Goal: Task Accomplishment & Management: Complete application form

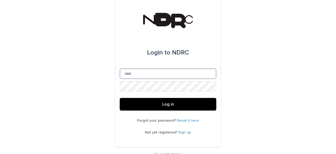
click at [136, 70] on input "Email" at bounding box center [168, 73] width 97 height 11
click at [149, 68] on input "Email" at bounding box center [168, 73] width 97 height 11
type input "**********"
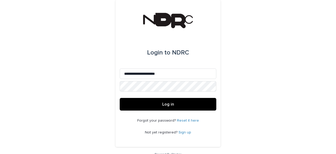
click at [162, 103] on span "Log in" at bounding box center [168, 104] width 12 height 4
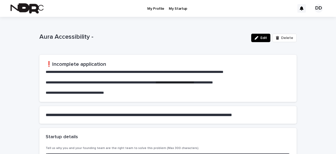
click at [260, 37] on div "button" at bounding box center [258, 38] width 6 height 4
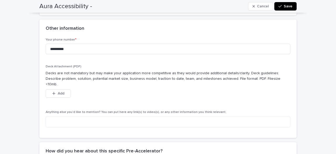
scroll to position [470, 0]
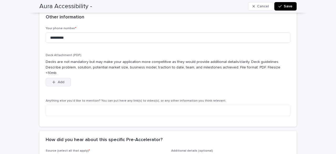
click at [64, 78] on button "Add" at bounding box center [58, 82] width 25 height 8
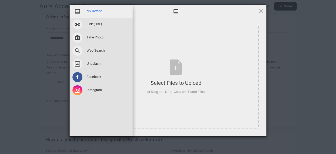
click at [95, 10] on span "My Device" at bounding box center [94, 11] width 15 height 5
click at [88, 11] on span "My Device" at bounding box center [94, 11] width 15 height 5
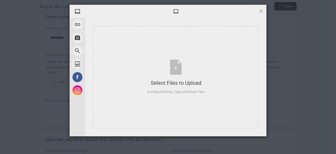
click at [175, 12] on span at bounding box center [176, 11] width 6 height 6
click at [184, 69] on div "Select Files to Upload or Drag and Drop, Copy and Paste Files" at bounding box center [175, 76] width 57 height 35
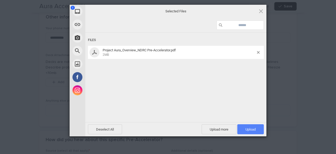
click at [245, 129] on span "Upload 1" at bounding box center [250, 129] width 10 height 4
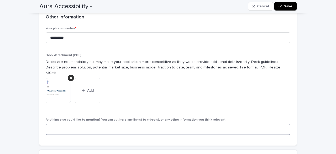
click at [121, 123] on textarea at bounding box center [168, 128] width 245 height 11
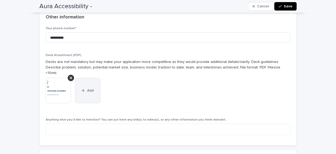
click at [86, 88] on button "Add" at bounding box center [87, 90] width 25 height 25
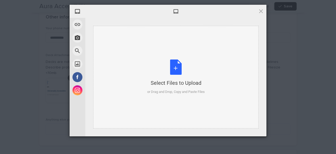
click at [176, 69] on div "Select Files to Upload or Drag and Drop, Copy and Paste Files" at bounding box center [175, 76] width 57 height 35
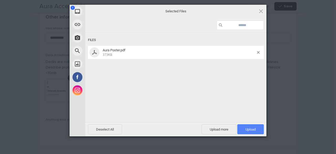
click at [247, 130] on span "Upload 1" at bounding box center [250, 129] width 10 height 4
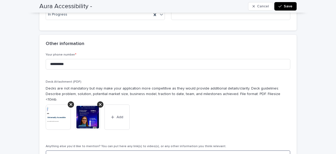
click at [86, 150] on textarea at bounding box center [168, 155] width 245 height 11
paste textarea "**********"
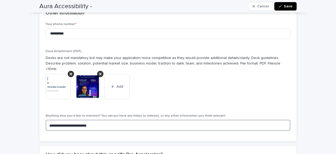
scroll to position [494, 0]
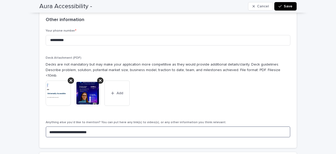
type textarea "**********"
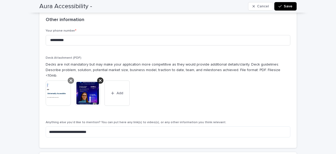
click at [70, 78] on icon at bounding box center [71, 80] width 3 height 4
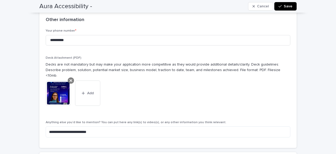
click at [70, 78] on icon at bounding box center [71, 80] width 3 height 4
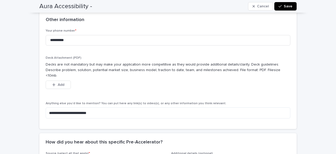
click at [56, 90] on div "**********" at bounding box center [168, 75] width 245 height 93
click at [59, 83] on span "Add" at bounding box center [61, 85] width 7 height 4
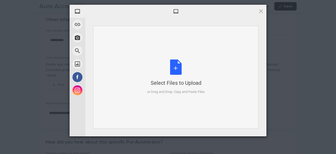
click at [178, 70] on div "Select Files to Upload or Drag and Drop, Copy and Paste Files" at bounding box center [175, 76] width 57 height 35
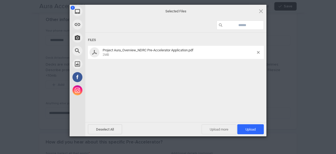
click at [221, 129] on span "Upload more" at bounding box center [219, 129] width 35 height 10
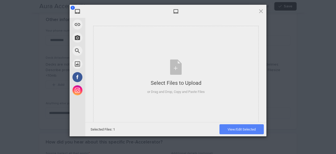
click at [240, 130] on span "View/Edit Selected" at bounding box center [242, 129] width 28 height 4
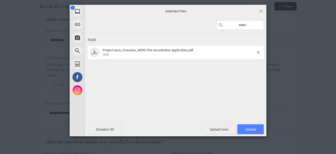
click at [244, 129] on span "Upload 1" at bounding box center [250, 129] width 27 height 10
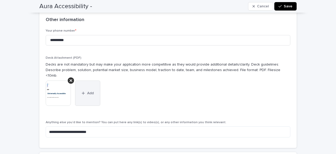
click at [87, 91] on span "Add" at bounding box center [90, 93] width 7 height 4
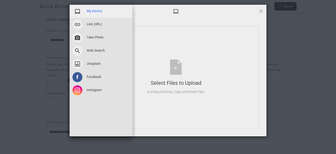
click at [93, 11] on span "My Device" at bounding box center [94, 11] width 15 height 5
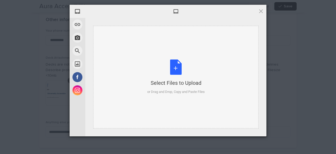
click at [177, 74] on div "Select Files to Upload or Drag and Drop, Copy and Paste Files" at bounding box center [175, 76] width 57 height 35
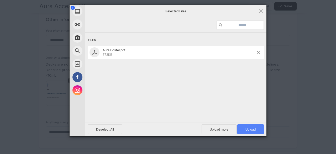
click at [247, 130] on span "Upload 1" at bounding box center [250, 129] width 10 height 4
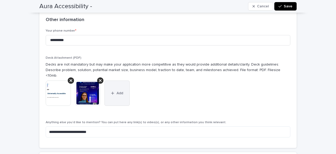
click at [121, 89] on button "Add" at bounding box center [116, 92] width 25 height 25
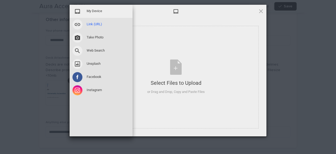
click at [86, 23] on div "Link (URL)" at bounding box center [101, 24] width 63 height 13
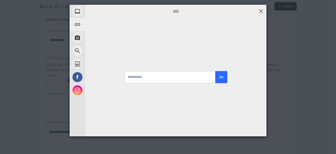
click at [262, 11] on span at bounding box center [261, 11] width 6 height 6
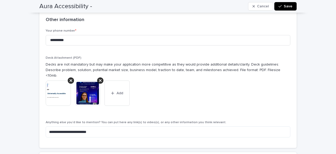
click at [285, 9] on button "Save" at bounding box center [285, 6] width 22 height 8
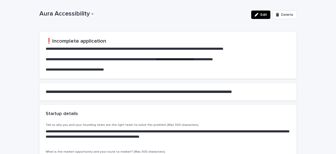
scroll to position [0, 0]
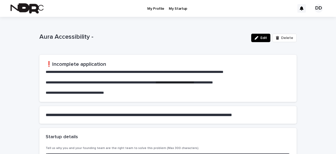
click at [151, 10] on p "My Profile" at bounding box center [155, 5] width 17 height 11
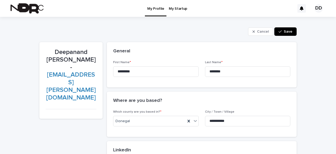
click at [279, 32] on icon "button" at bounding box center [280, 32] width 3 height 4
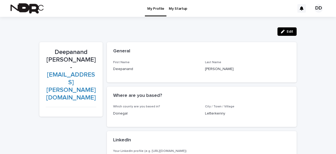
click at [179, 10] on p "My Startup" at bounding box center [178, 5] width 18 height 11
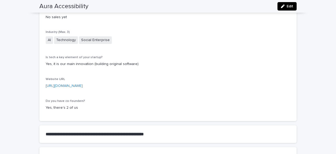
scroll to position [210, 0]
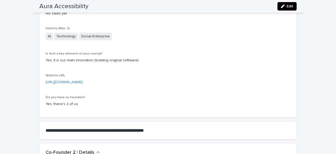
drag, startPoint x: 132, startPoint y: 77, endPoint x: 42, endPoint y: 78, distance: 90.0
click at [42, 78] on div "**********" at bounding box center [167, 9] width 257 height 216
copy link "[URL][DOMAIN_NAME]"
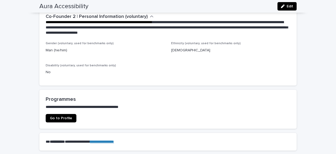
scroll to position [475, 0]
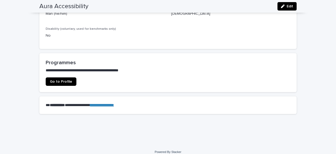
click at [52, 80] on span "Go to Profile" at bounding box center [61, 82] width 22 height 4
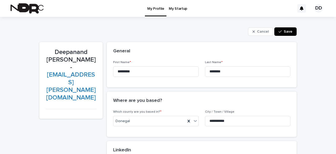
click at [282, 32] on div "button" at bounding box center [281, 32] width 5 height 4
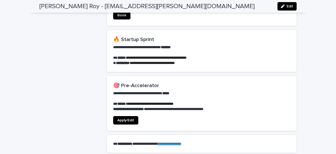
scroll to position [417, 0]
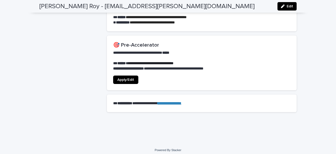
click at [119, 78] on span "Apply/Edit" at bounding box center [125, 80] width 17 height 4
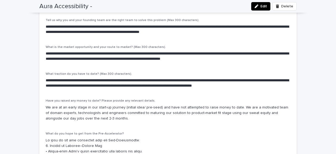
scroll to position [125, 0]
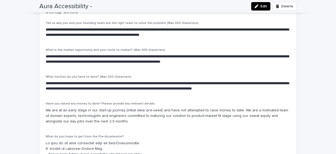
click at [258, 6] on div "button" at bounding box center [258, 6] width 6 height 4
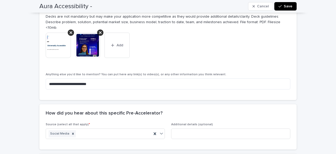
scroll to position [498, 0]
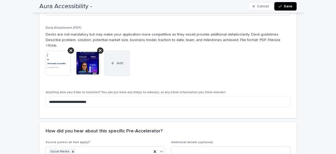
click at [111, 61] on icon "button" at bounding box center [112, 63] width 3 height 4
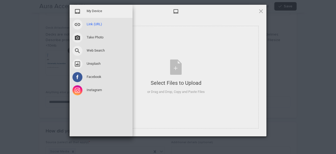
click at [77, 24] on span at bounding box center [77, 24] width 10 height 10
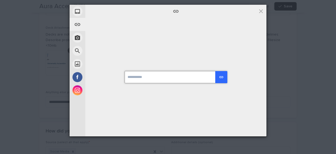
click at [173, 72] on input "url" at bounding box center [176, 77] width 102 height 12
paste input "**********"
type input "**********"
click at [222, 77] on div "submit" at bounding box center [221, 77] width 5 height 5
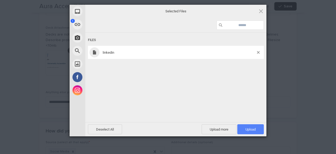
click at [249, 126] on span "Upload 1" at bounding box center [250, 129] width 27 height 10
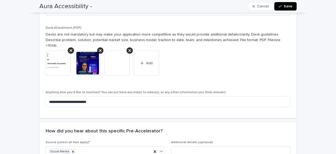
click at [113, 56] on img at bounding box center [116, 62] width 25 height 25
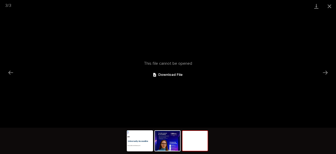
click at [197, 140] on img at bounding box center [194, 140] width 25 height 20
click at [169, 76] on span "Download File" at bounding box center [170, 75] width 24 height 4
click at [330, 9] on button "Close gallery" at bounding box center [329, 6] width 13 height 12
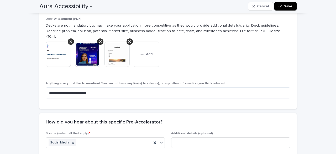
scroll to position [506, 0]
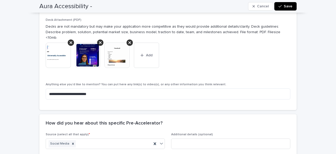
click at [58, 50] on img at bounding box center [58, 55] width 25 height 25
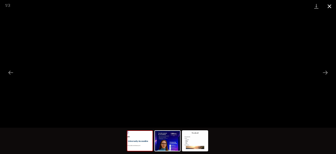
click at [328, 6] on button "Close gallery" at bounding box center [329, 6] width 13 height 12
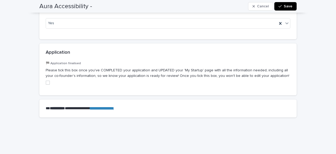
scroll to position [708, 0]
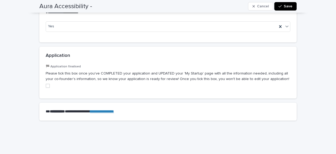
click at [48, 83] on span at bounding box center [48, 85] width 4 height 4
click at [47, 85] on polyline at bounding box center [48, 86] width 2 height 2
click at [46, 83] on span at bounding box center [48, 85] width 4 height 4
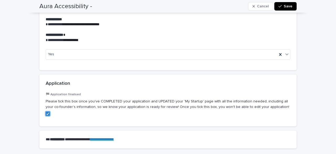
scroll to position [674, 0]
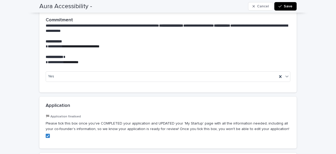
scroll to position [685, 0]
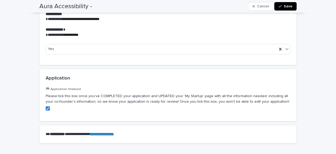
click at [286, 8] on button "Save" at bounding box center [285, 6] width 22 height 8
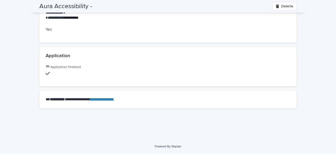
scroll to position [629, 0]
drag, startPoint x: 334, startPoint y: 125, endPoint x: 324, endPoint y: 130, distance: 10.7
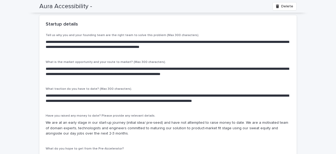
scroll to position [0, 0]
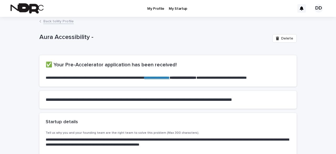
click at [50, 24] on div "Back to My Profile" at bounding box center [168, 21] width 263 height 7
click at [51, 21] on link "Back to My Profile" at bounding box center [58, 21] width 30 height 6
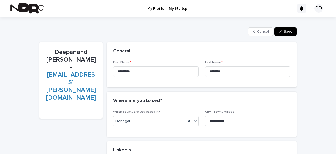
click at [292, 33] on button "Save" at bounding box center [285, 31] width 22 height 8
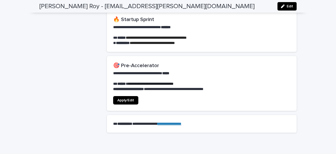
scroll to position [399, 0]
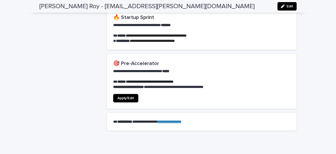
click at [117, 96] on span "Apply/Edit" at bounding box center [125, 98] width 17 height 4
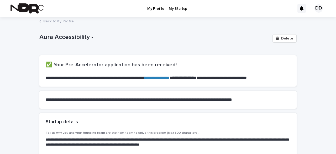
click at [175, 7] on p "My Startup" at bounding box center [178, 5] width 18 height 11
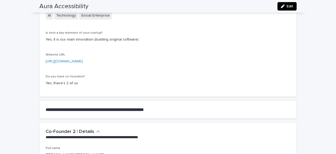
scroll to position [235, 0]
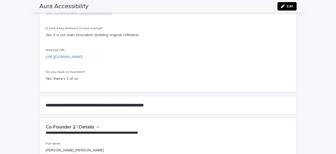
drag, startPoint x: 131, startPoint y: 52, endPoint x: 40, endPoint y: 52, distance: 91.1
copy link "[URL][DOMAIN_NAME]"
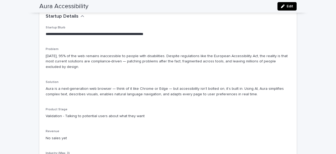
scroll to position [0, 0]
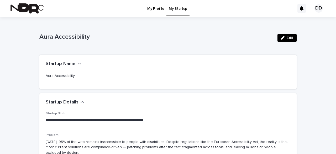
click at [145, 8] on div "My Profile" at bounding box center [156, 5] width 22 height 11
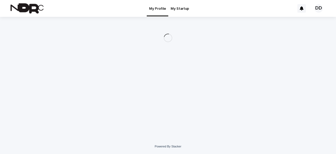
click at [151, 8] on p "My Profile" at bounding box center [157, 5] width 17 height 11
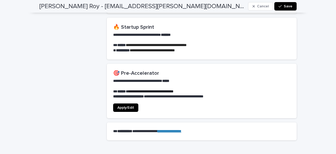
scroll to position [444, 0]
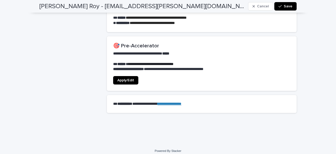
click at [279, 6] on icon "button" at bounding box center [280, 6] width 3 height 4
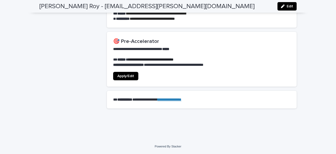
scroll to position [417, 0]
